Goal: Information Seeking & Learning: Learn about a topic

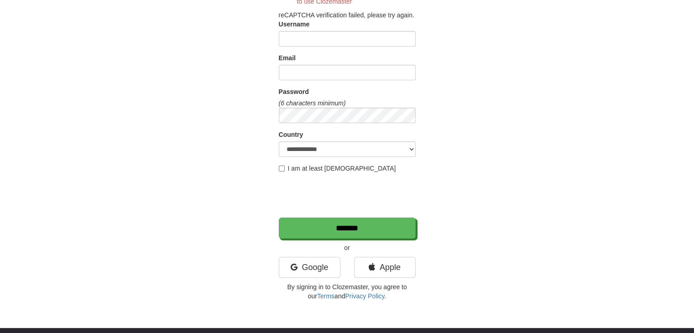
scroll to position [228, 0]
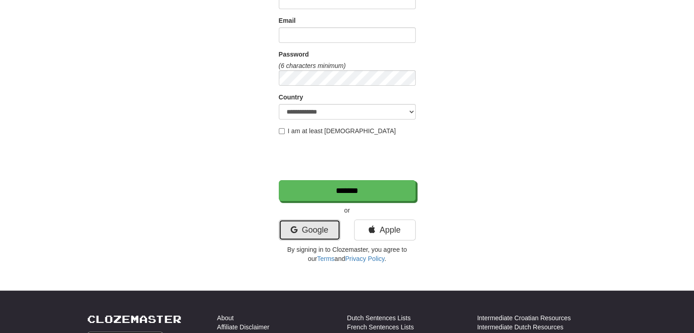
click at [303, 227] on link "Google" at bounding box center [310, 229] width 62 height 21
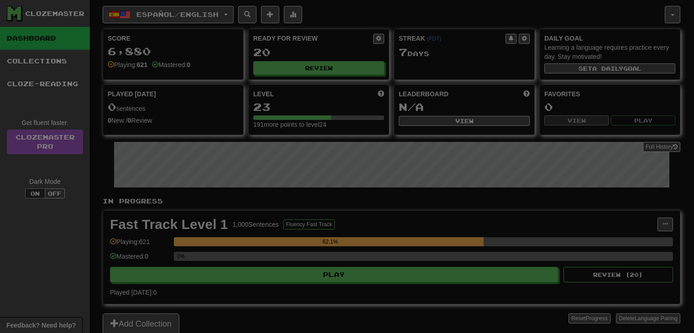
select select "**"
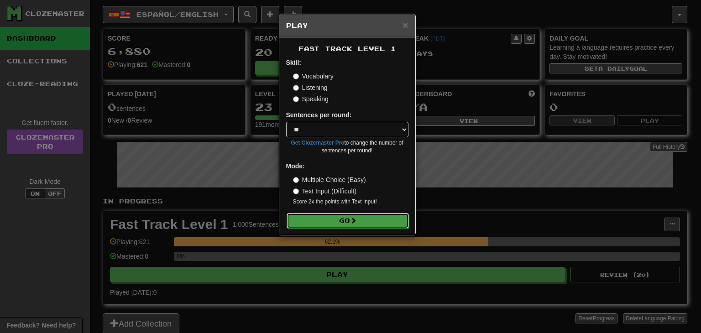
click at [330, 222] on button "Go" at bounding box center [348, 221] width 122 height 16
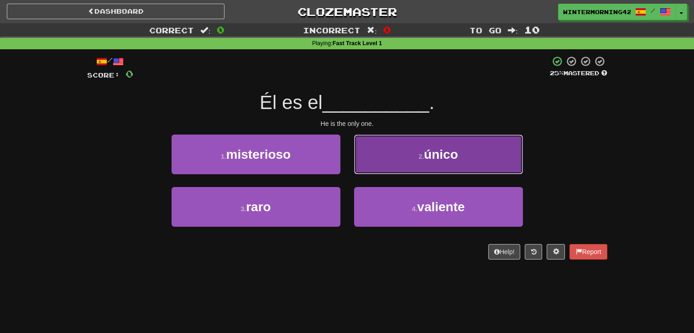
click at [391, 158] on button "2 . único" at bounding box center [438, 155] width 169 height 40
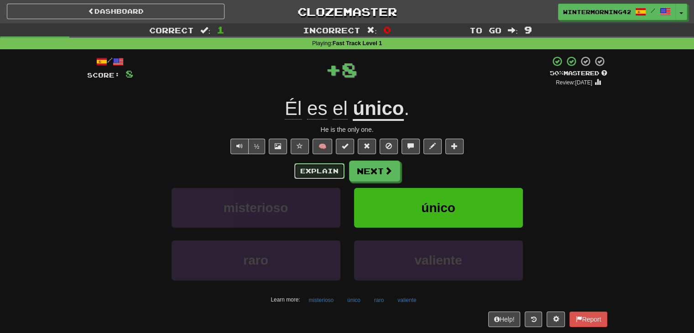
click at [335, 171] on button "Explain" at bounding box center [319, 171] width 50 height 16
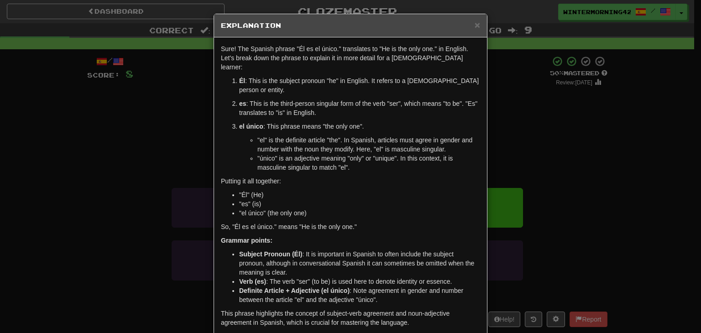
scroll to position [31, 0]
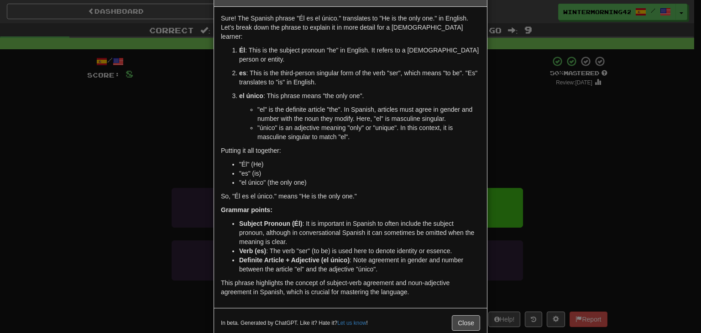
click at [476, 308] on div "In beta. Generated by ChatGPT. Like it? Hate it? Let us know ! Close" at bounding box center [350, 323] width 273 height 30
click at [465, 315] on button "Close" at bounding box center [466, 323] width 28 height 16
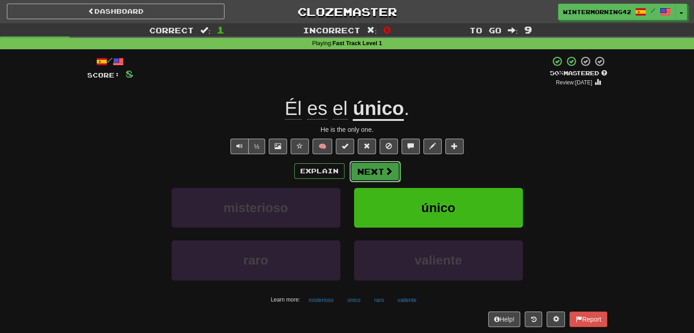
click at [370, 172] on button "Next" at bounding box center [374, 171] width 51 height 21
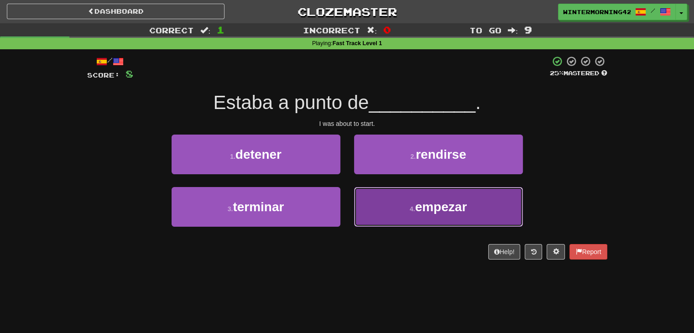
click at [417, 206] on span "empezar" at bounding box center [441, 207] width 52 height 14
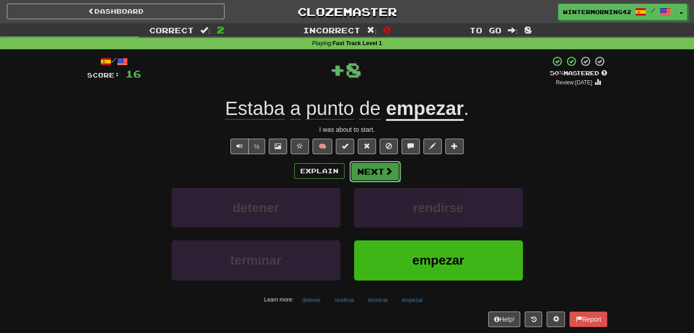
click at [376, 167] on button "Next" at bounding box center [374, 171] width 51 height 21
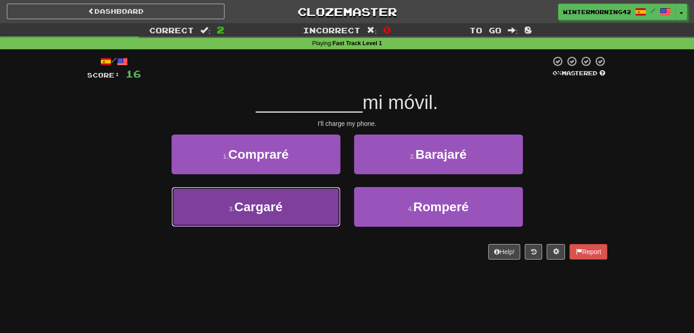
click at [323, 208] on button "3 . [GEOGRAPHIC_DATA]" at bounding box center [256, 207] width 169 height 40
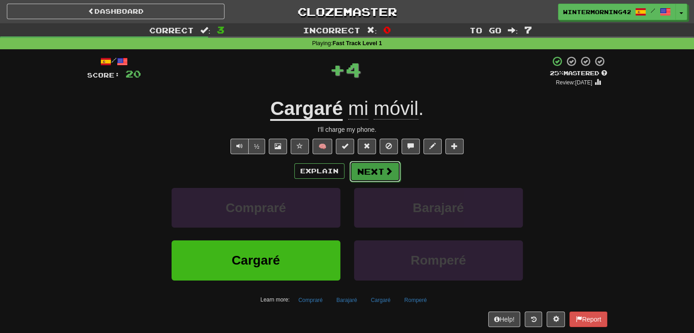
click at [378, 179] on button "Next" at bounding box center [374, 171] width 51 height 21
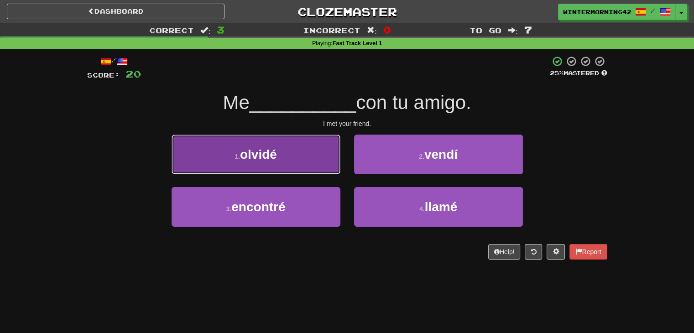
click at [281, 159] on button "1 . [GEOGRAPHIC_DATA]" at bounding box center [256, 155] width 169 height 40
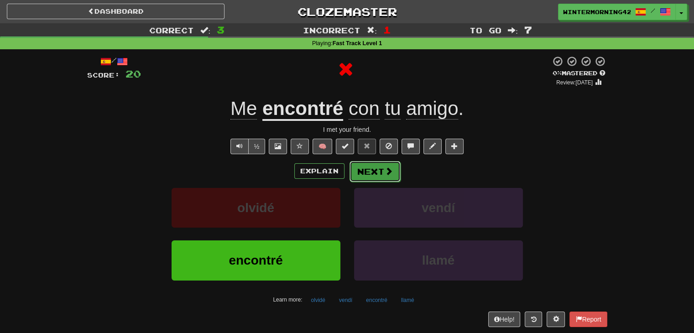
click at [376, 170] on button "Next" at bounding box center [374, 171] width 51 height 21
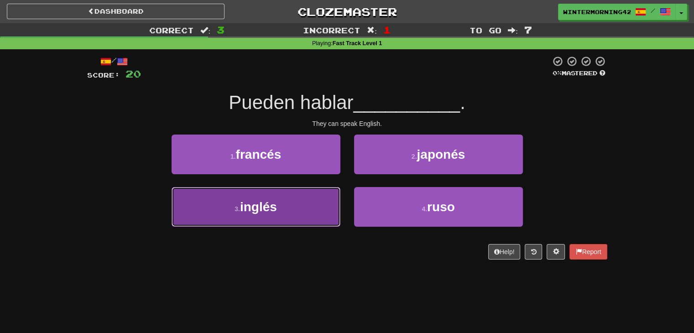
click at [284, 201] on button "3 . inglés" at bounding box center [256, 207] width 169 height 40
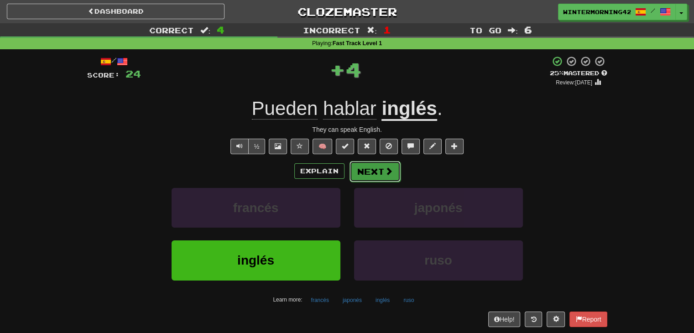
click at [392, 170] on button "Next" at bounding box center [374, 171] width 51 height 21
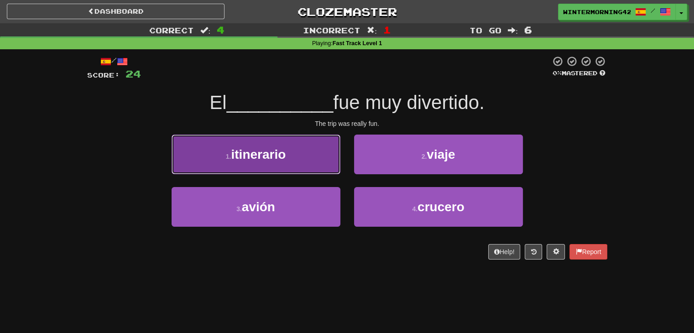
click at [311, 163] on button "1 . itinerario" at bounding box center [256, 155] width 169 height 40
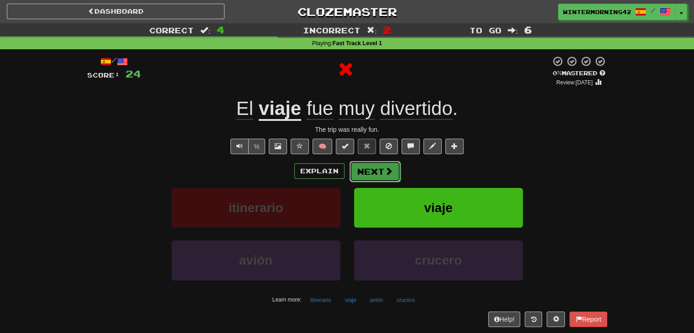
click at [381, 164] on button "Next" at bounding box center [374, 171] width 51 height 21
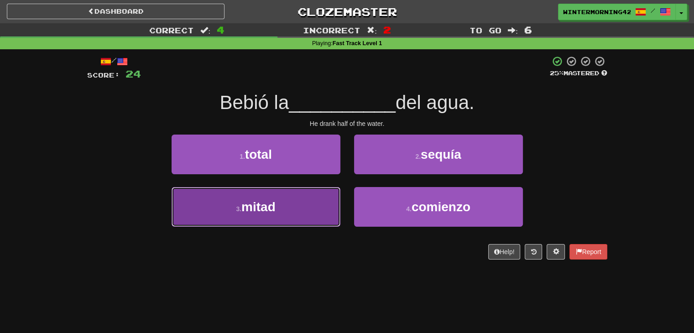
click at [312, 203] on button "3 . mitad" at bounding box center [256, 207] width 169 height 40
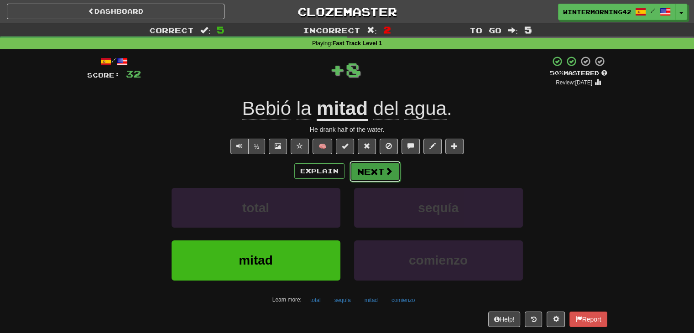
click at [371, 168] on button "Next" at bounding box center [374, 171] width 51 height 21
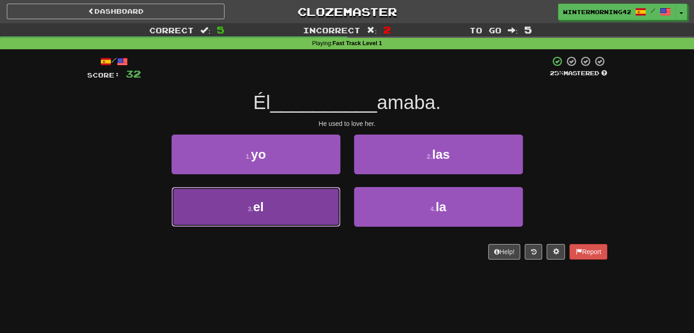
click at [314, 219] on button "3 . el" at bounding box center [256, 207] width 169 height 40
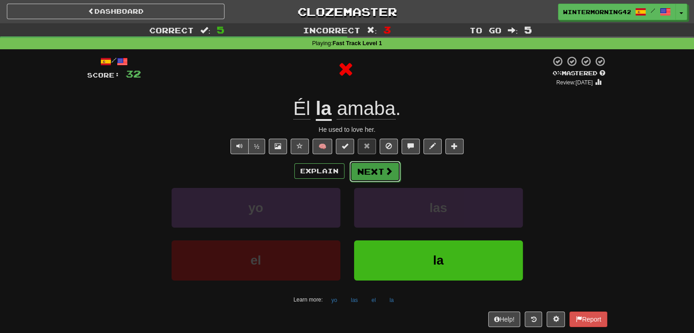
click at [367, 172] on button "Next" at bounding box center [374, 171] width 51 height 21
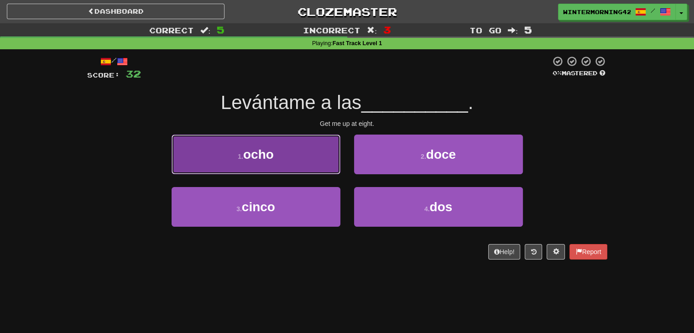
click at [297, 162] on button "1 . ocho" at bounding box center [256, 155] width 169 height 40
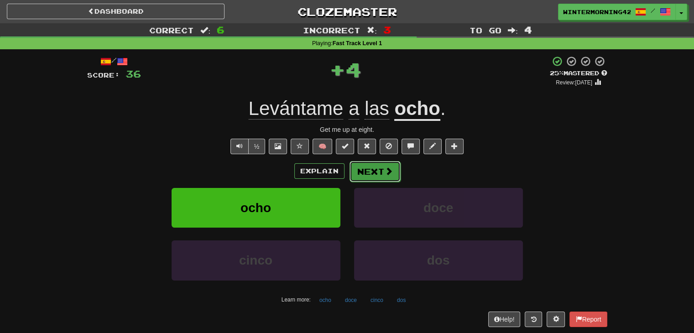
click at [375, 170] on button "Next" at bounding box center [374, 171] width 51 height 21
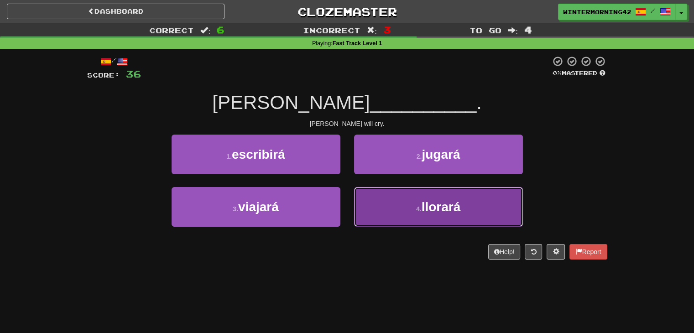
click at [388, 208] on button "4 . llorará" at bounding box center [438, 207] width 169 height 40
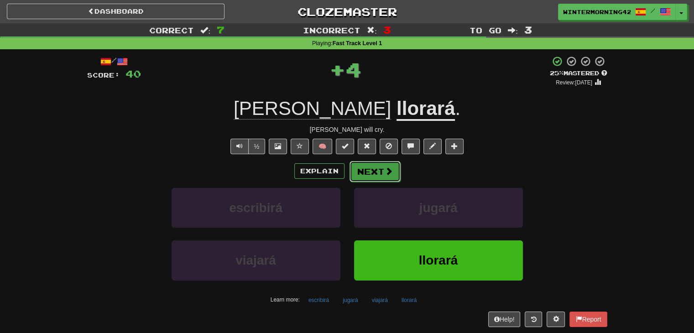
click at [363, 170] on button "Next" at bounding box center [374, 171] width 51 height 21
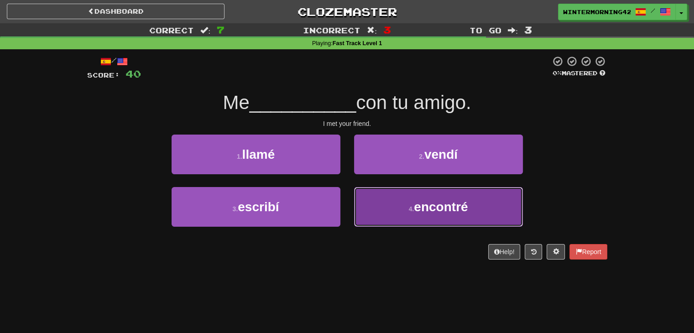
click at [369, 210] on button "4 . encontré" at bounding box center [438, 207] width 169 height 40
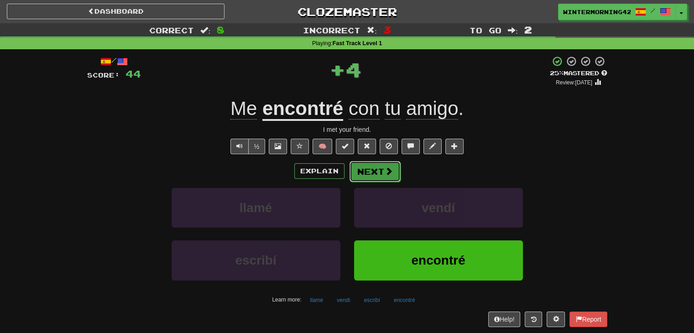
click at [365, 177] on button "Next" at bounding box center [374, 171] width 51 height 21
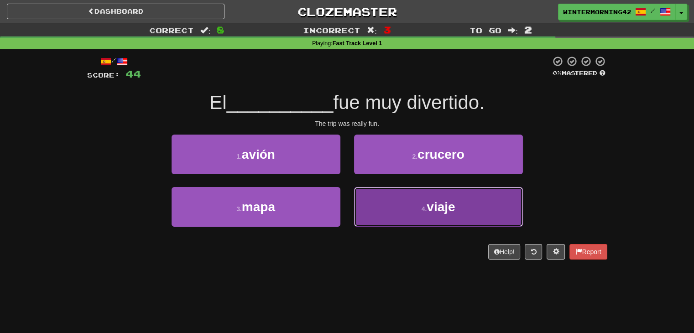
click at [385, 217] on button "4 . viaje" at bounding box center [438, 207] width 169 height 40
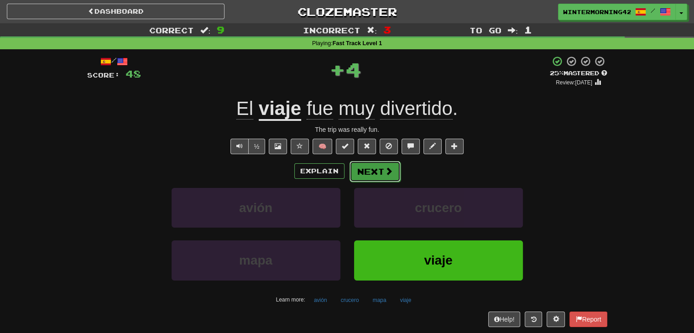
click at [380, 176] on button "Next" at bounding box center [374, 171] width 51 height 21
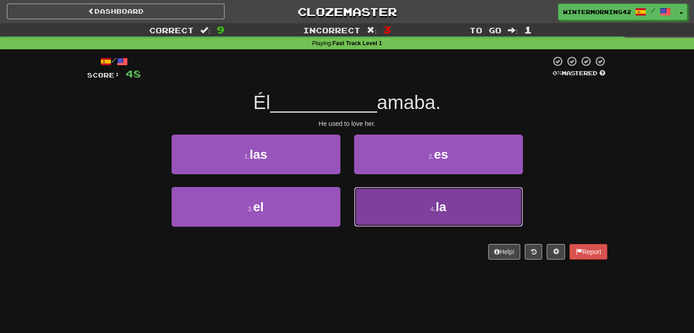
click at [383, 201] on button "4 . la" at bounding box center [438, 207] width 169 height 40
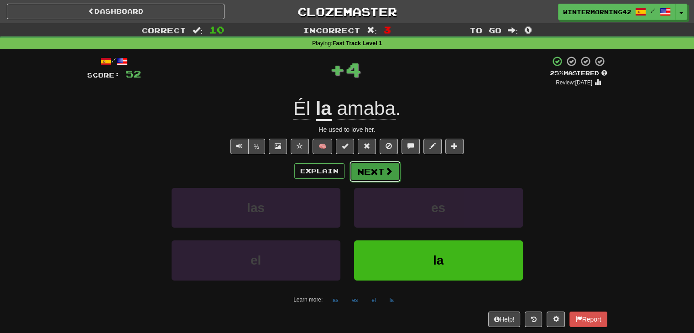
click at [379, 169] on button "Next" at bounding box center [374, 171] width 51 height 21
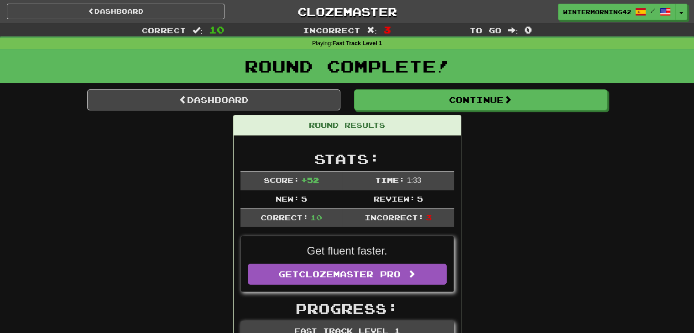
click at [413, 86] on div "Round Complete!" at bounding box center [347, 69] width 694 height 40
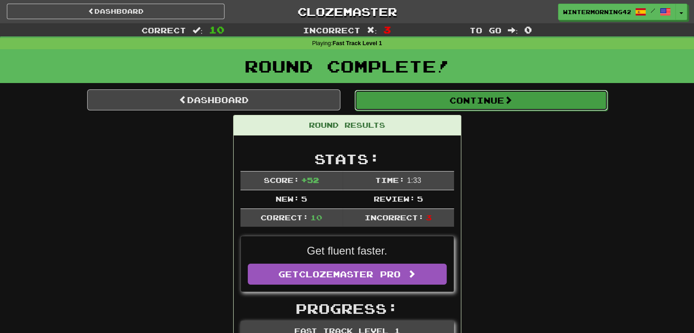
click at [412, 99] on button "Continue" at bounding box center [481, 100] width 253 height 21
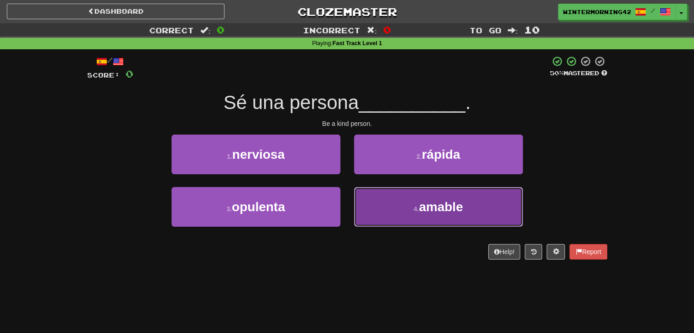
click at [401, 217] on button "4 . amable" at bounding box center [438, 207] width 169 height 40
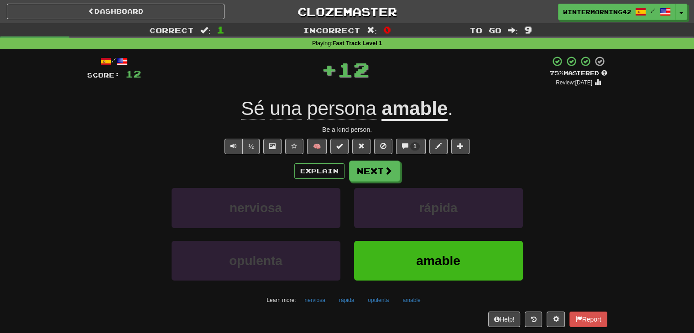
click at [400, 168] on div "Explain Next" at bounding box center [347, 171] width 520 height 21
click at [373, 169] on button "Next" at bounding box center [374, 171] width 51 height 21
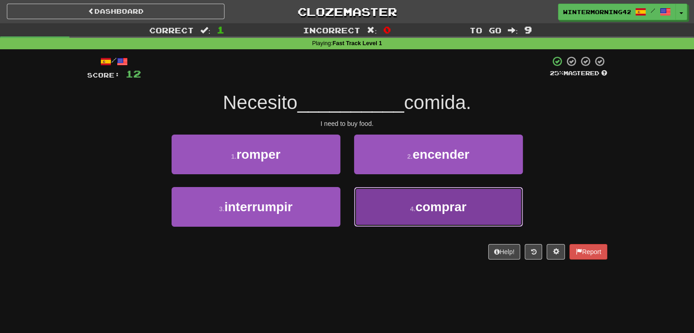
click at [388, 205] on button "4 . comprar" at bounding box center [438, 207] width 169 height 40
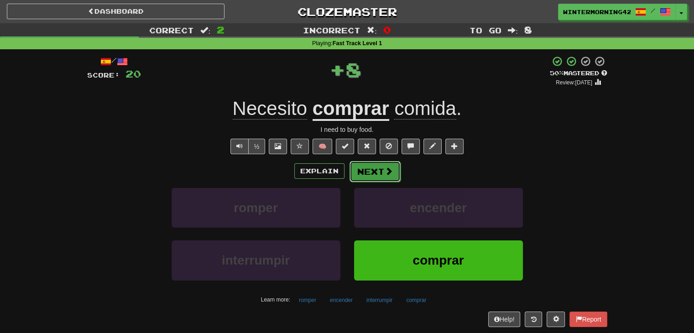
click at [378, 173] on button "Next" at bounding box center [374, 171] width 51 height 21
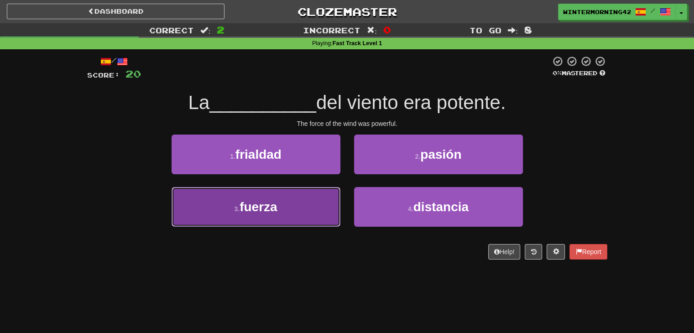
click at [318, 210] on button "3 . fuerza" at bounding box center [256, 207] width 169 height 40
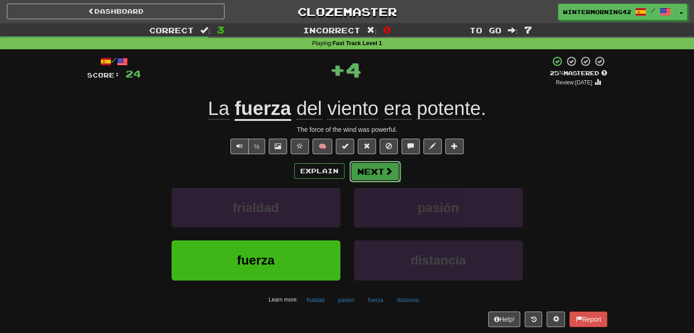
click at [387, 172] on span at bounding box center [389, 171] width 8 height 8
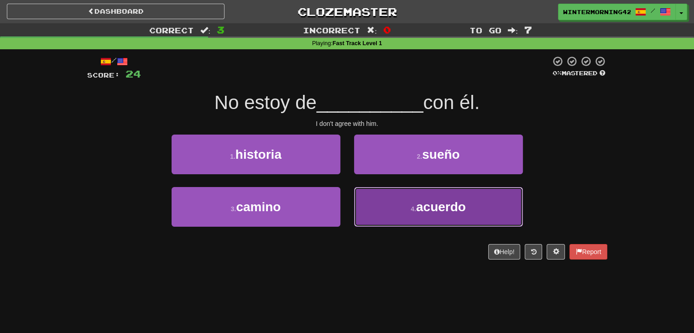
click at [377, 201] on button "4 . acuerdo" at bounding box center [438, 207] width 169 height 40
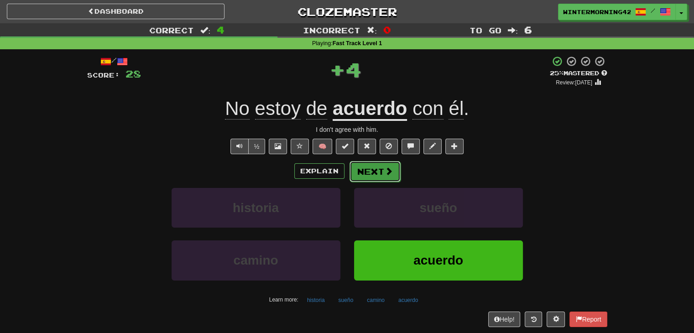
click at [378, 170] on button "Next" at bounding box center [374, 171] width 51 height 21
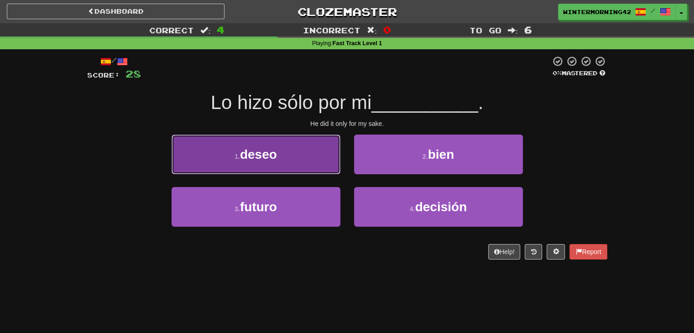
click at [310, 157] on button "1 . deseo" at bounding box center [256, 155] width 169 height 40
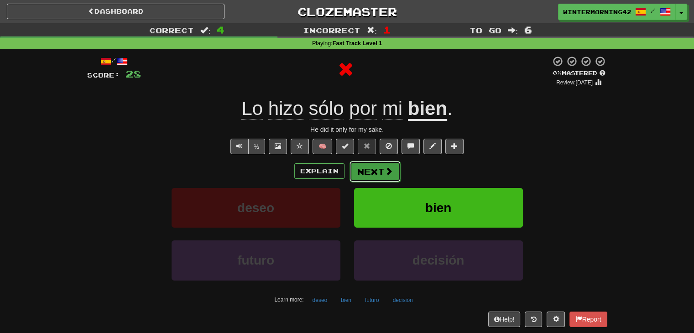
click at [381, 167] on button "Next" at bounding box center [374, 171] width 51 height 21
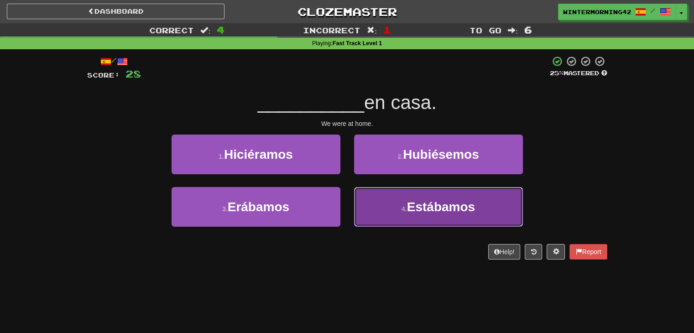
click at [391, 198] on button "4 . Estábamos" at bounding box center [438, 207] width 169 height 40
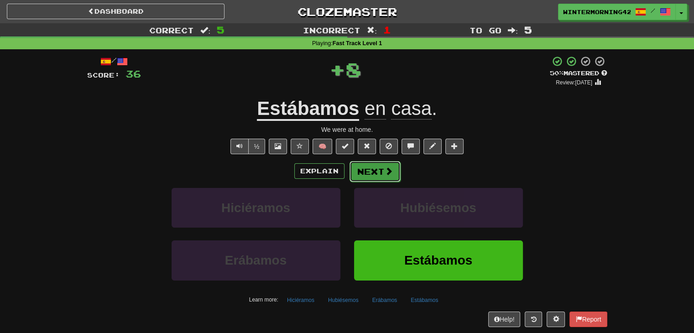
click at [374, 173] on button "Next" at bounding box center [374, 171] width 51 height 21
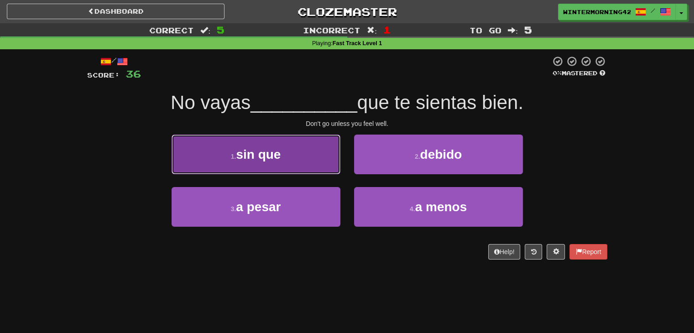
click at [334, 167] on button "1 . sin que" at bounding box center [256, 155] width 169 height 40
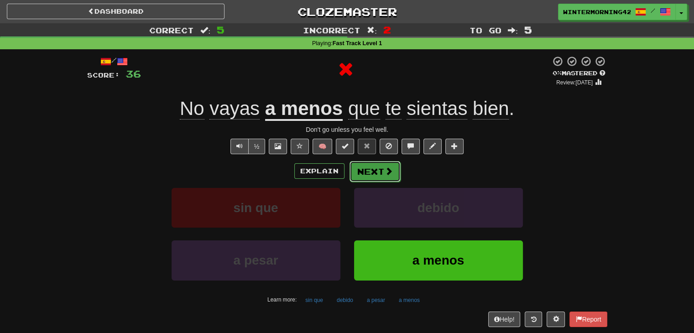
click at [387, 171] on span at bounding box center [389, 171] width 8 height 8
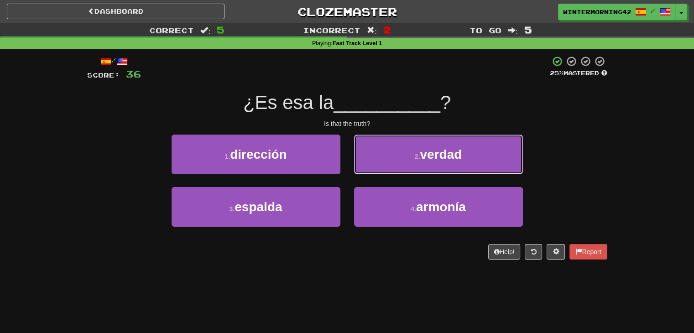
click at [387, 171] on button "2 . verdad" at bounding box center [438, 155] width 169 height 40
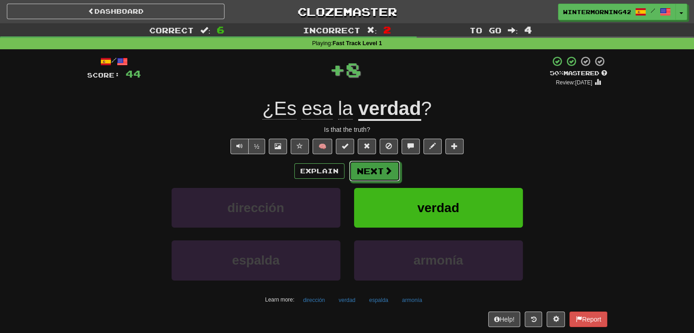
click at [387, 171] on span at bounding box center [388, 171] width 8 height 8
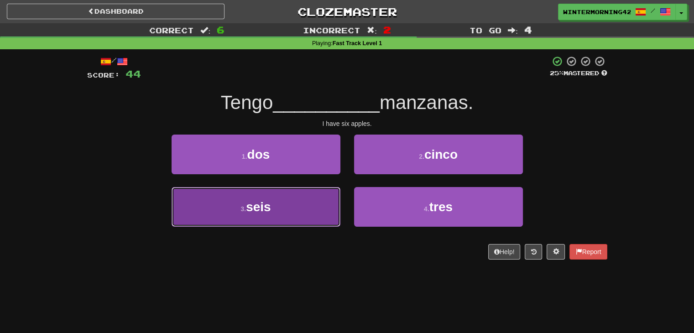
click at [323, 204] on button "3 . seis" at bounding box center [256, 207] width 169 height 40
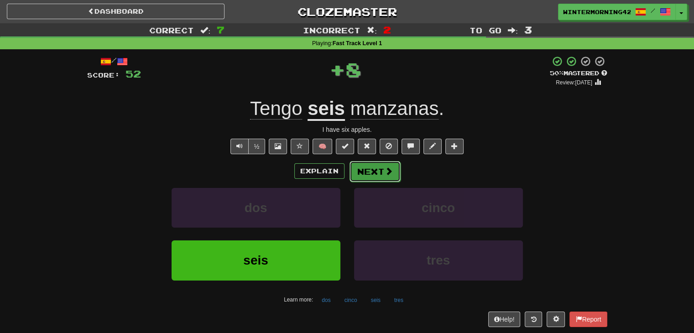
click at [373, 174] on button "Next" at bounding box center [374, 171] width 51 height 21
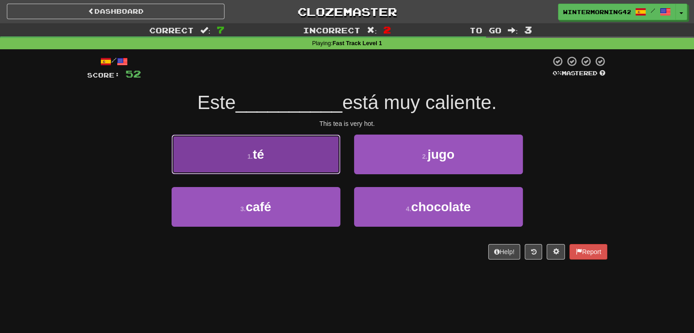
click at [301, 170] on button "1 . té" at bounding box center [256, 155] width 169 height 40
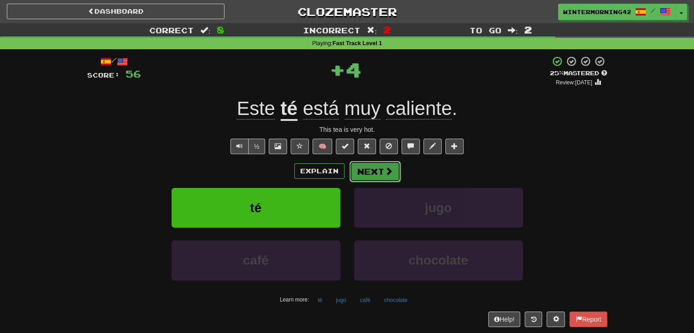
click at [367, 171] on button "Next" at bounding box center [374, 171] width 51 height 21
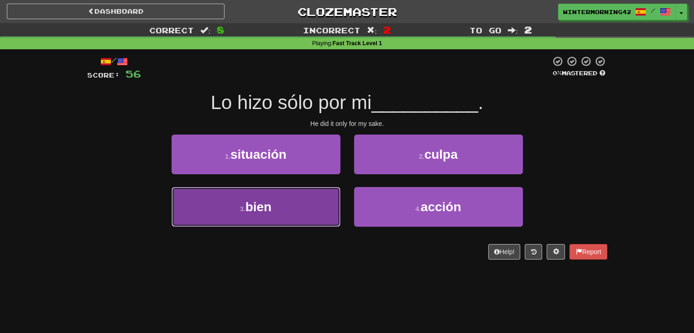
click at [289, 207] on button "3 . bien" at bounding box center [256, 207] width 169 height 40
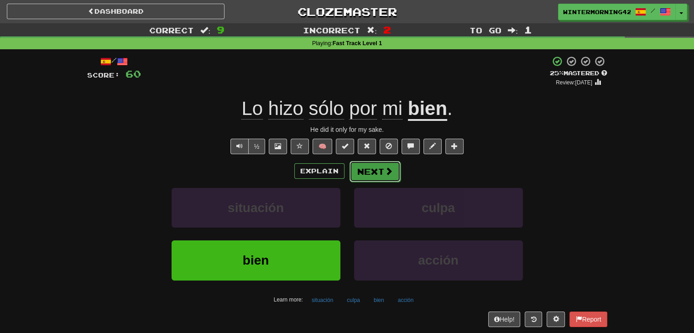
click at [368, 174] on button "Next" at bounding box center [374, 171] width 51 height 21
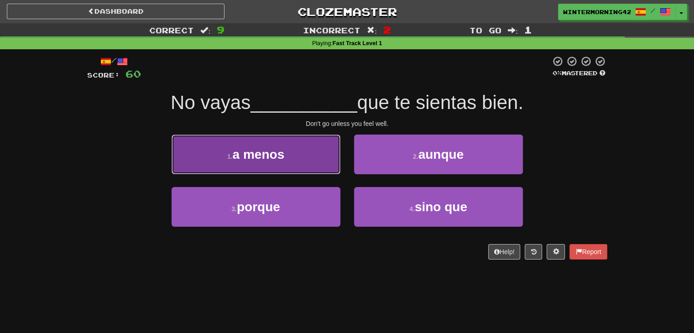
click at [311, 156] on button "1 . a menos" at bounding box center [256, 155] width 169 height 40
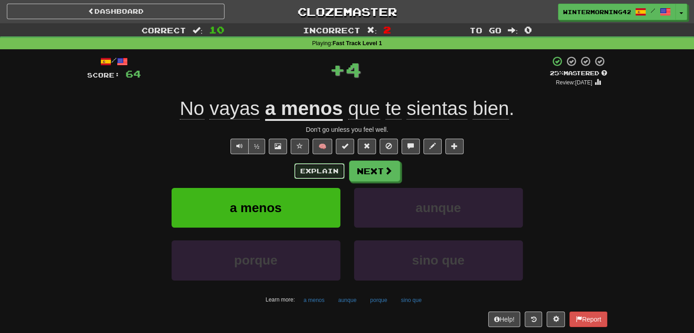
click at [320, 170] on button "Explain" at bounding box center [319, 171] width 50 height 16
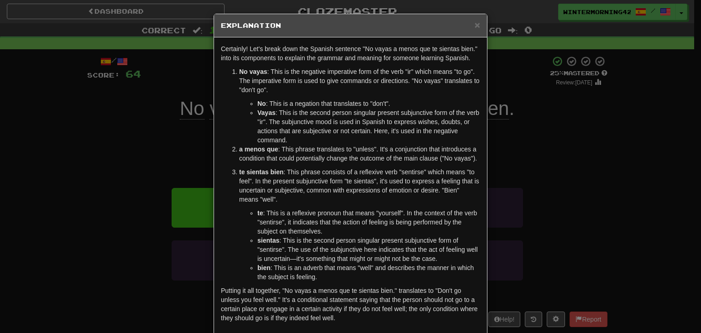
scroll to position [44, 0]
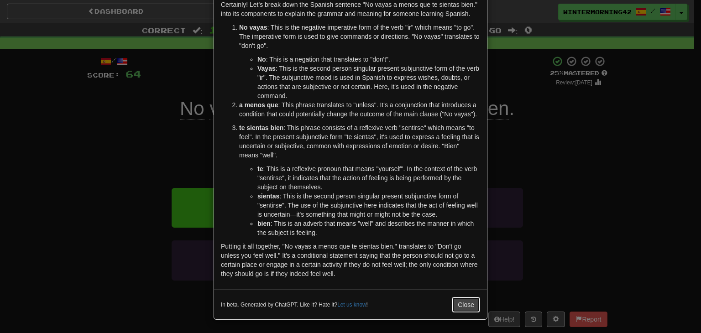
click at [464, 305] on button "Close" at bounding box center [466, 305] width 28 height 16
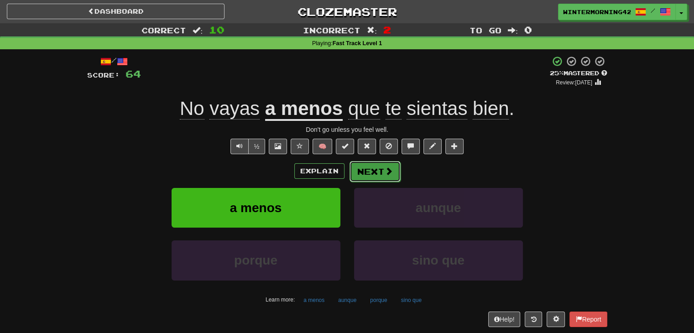
click at [393, 177] on button "Next" at bounding box center [374, 171] width 51 height 21
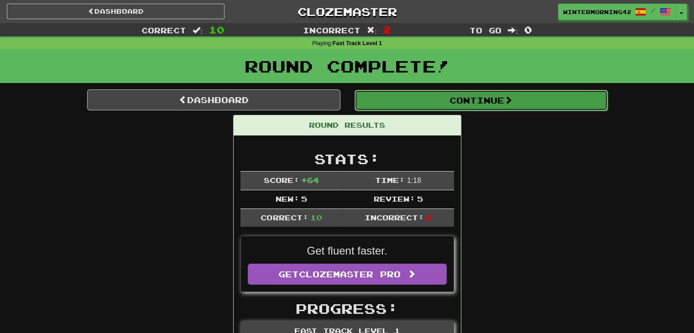
click at [440, 101] on button "Continue" at bounding box center [481, 100] width 253 height 21
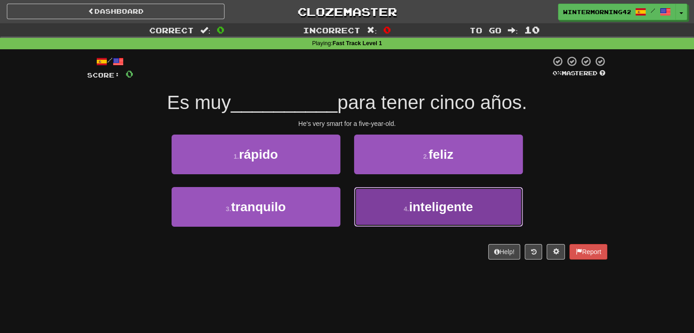
click at [408, 207] on small "4 ." at bounding box center [406, 208] width 5 height 7
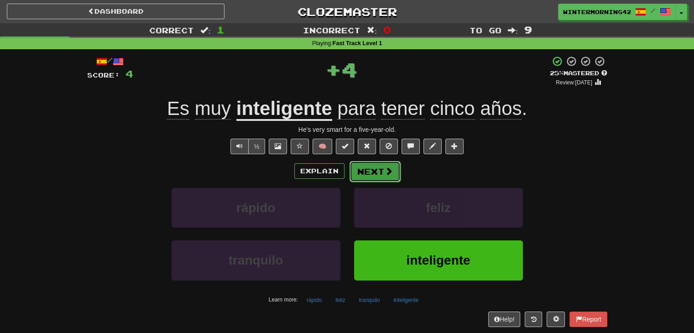
click at [362, 165] on button "Next" at bounding box center [374, 171] width 51 height 21
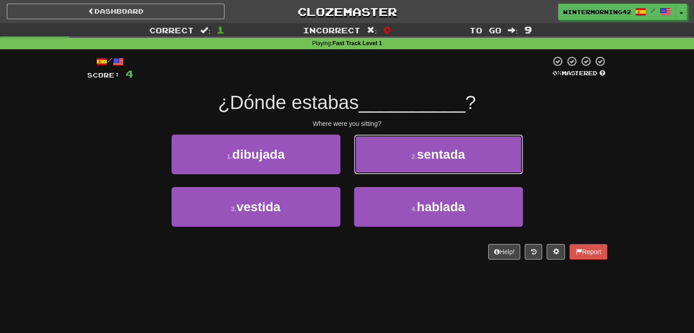
click at [362, 165] on button "2 . [GEOGRAPHIC_DATA]" at bounding box center [438, 155] width 169 height 40
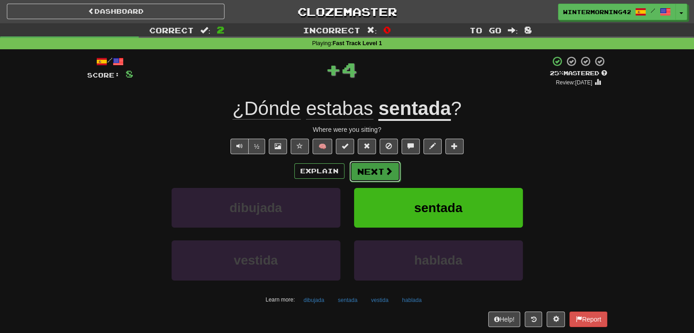
click at [362, 164] on button "Next" at bounding box center [374, 171] width 51 height 21
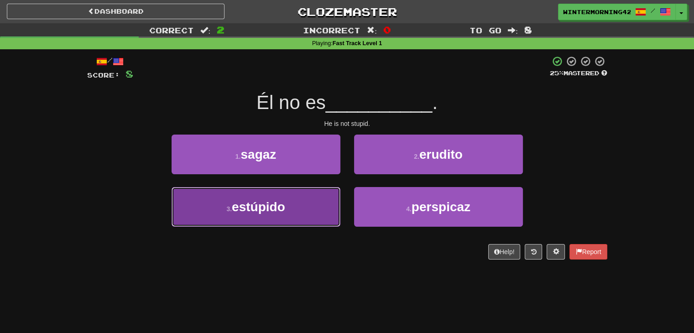
click at [314, 198] on button "3 . estúpido" at bounding box center [256, 207] width 169 height 40
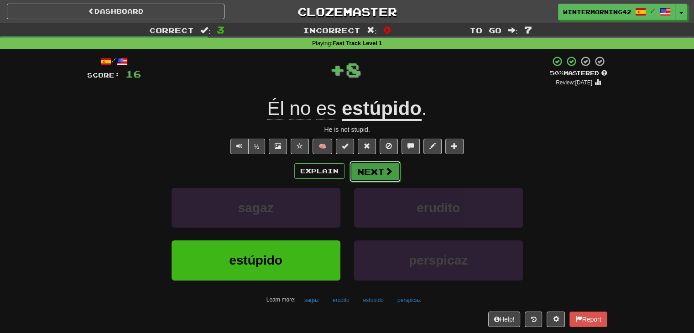
click at [367, 162] on button "Next" at bounding box center [374, 171] width 51 height 21
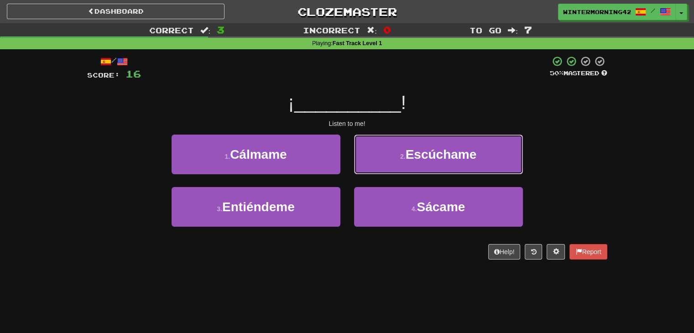
click at [367, 162] on button "2 . [GEOGRAPHIC_DATA]" at bounding box center [438, 155] width 169 height 40
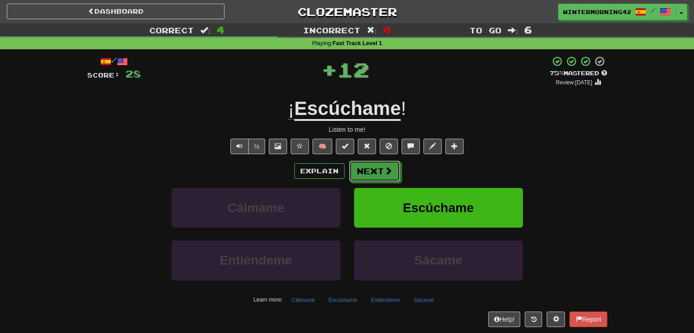
click at [367, 162] on button "Next" at bounding box center [374, 171] width 51 height 21
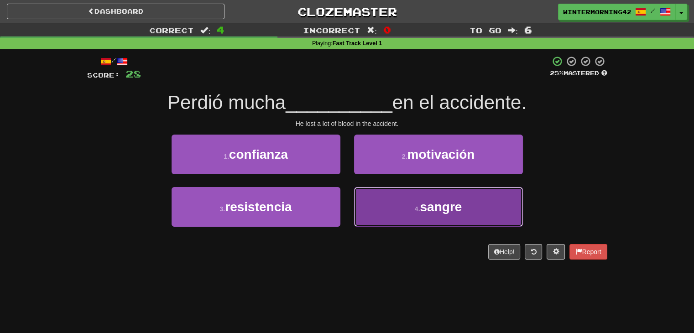
click at [370, 190] on button "4 . sangre" at bounding box center [438, 207] width 169 height 40
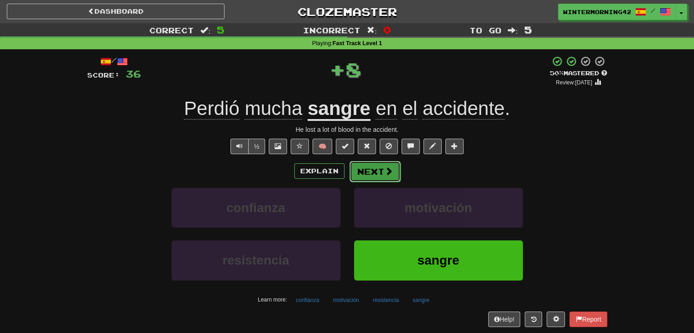
click at [375, 172] on button "Next" at bounding box center [374, 171] width 51 height 21
